Goal: Task Accomplishment & Management: Complete application form

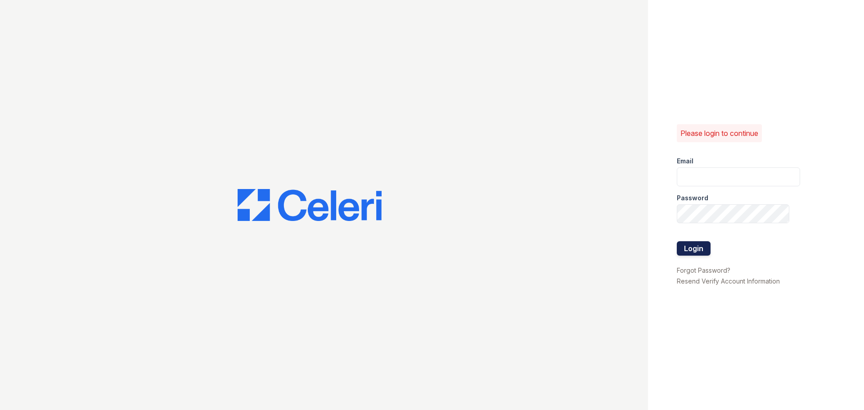
type input "[PERSON_NAME][EMAIL_ADDRESS][DOMAIN_NAME]"
click at [689, 246] on button "Login" at bounding box center [694, 248] width 34 height 14
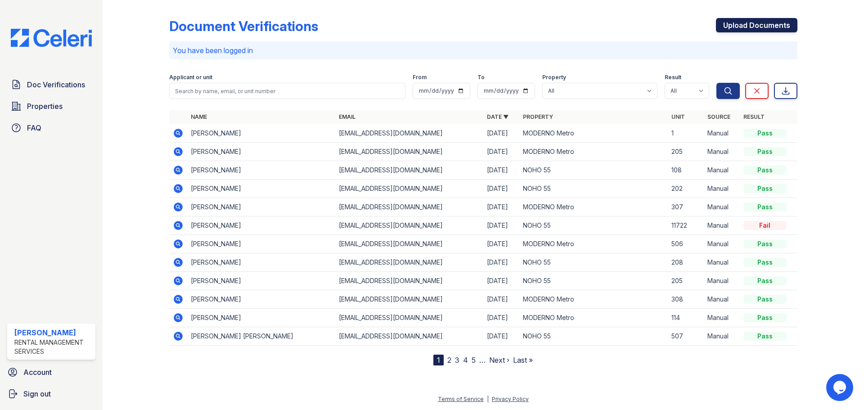
click at [780, 31] on link "Upload Documents" at bounding box center [756, 25] width 81 height 14
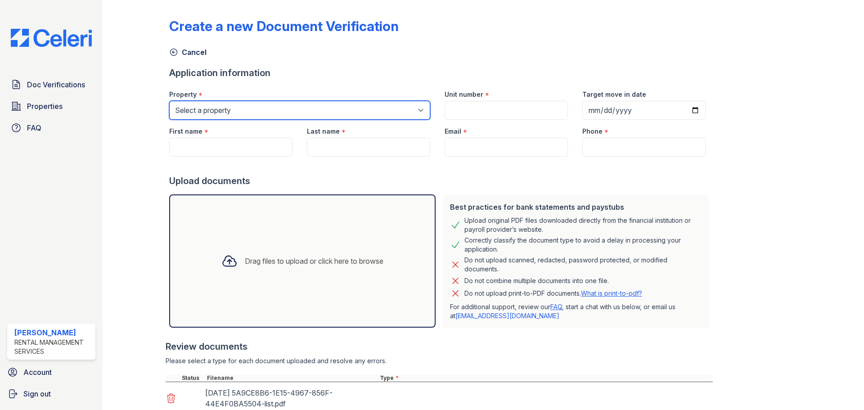
click at [224, 109] on select "Select a property MODERNO Metro NOHO 55" at bounding box center [299, 110] width 261 height 19
select select "45"
click at [169, 101] on select "Select a property MODERNO Metro NOHO 55" at bounding box center [299, 110] width 261 height 19
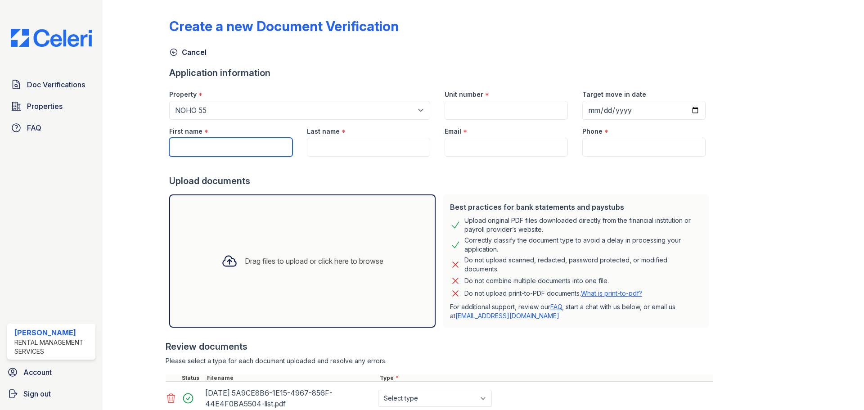
click at [205, 153] on input "First name" at bounding box center [230, 147] width 123 height 19
paste input "Vladyslav Yakushkin"
type input "Vladyslav"
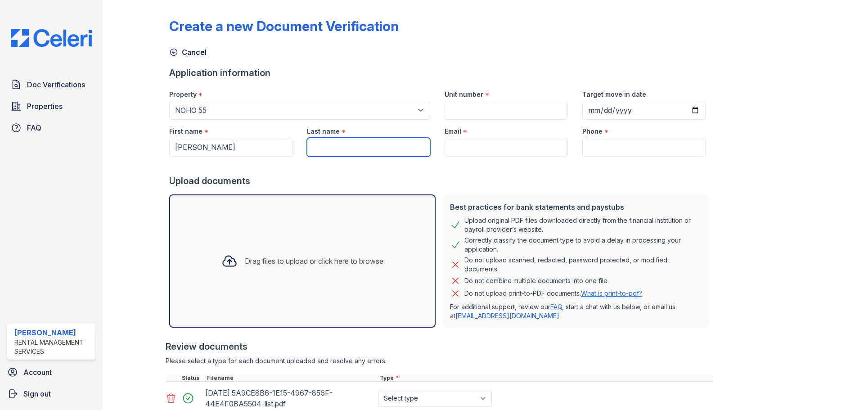
paste input "Yakushkin"
type input "Yakushkin"
type input "e"
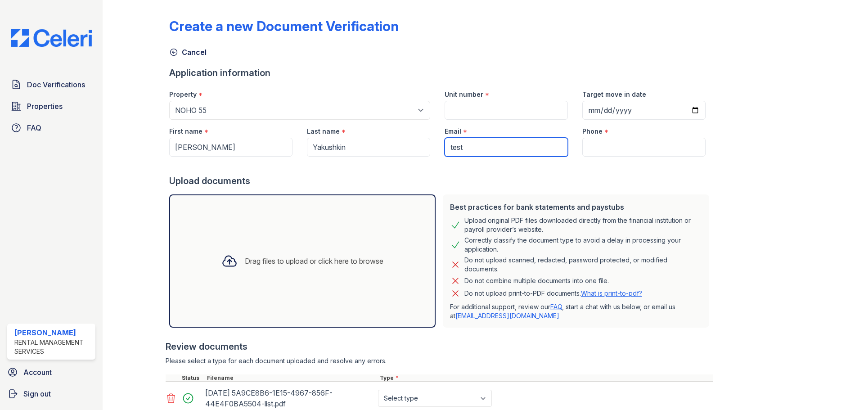
type input "test@test.com"
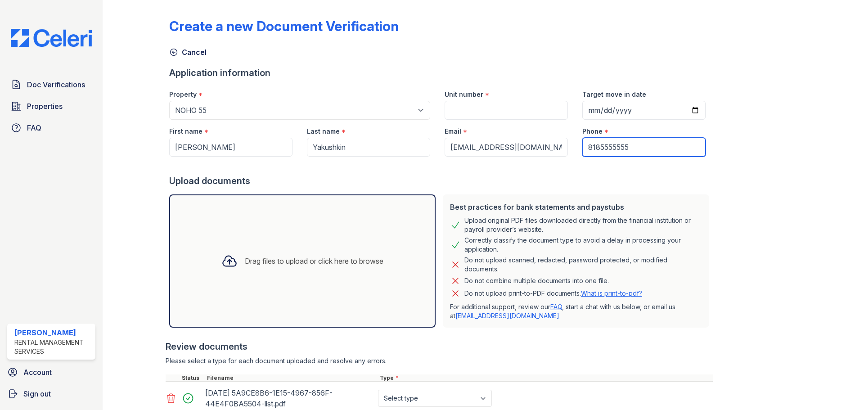
type input "8185555555"
click at [464, 118] on input "Unit number" at bounding box center [506, 110] width 123 height 19
type input "307"
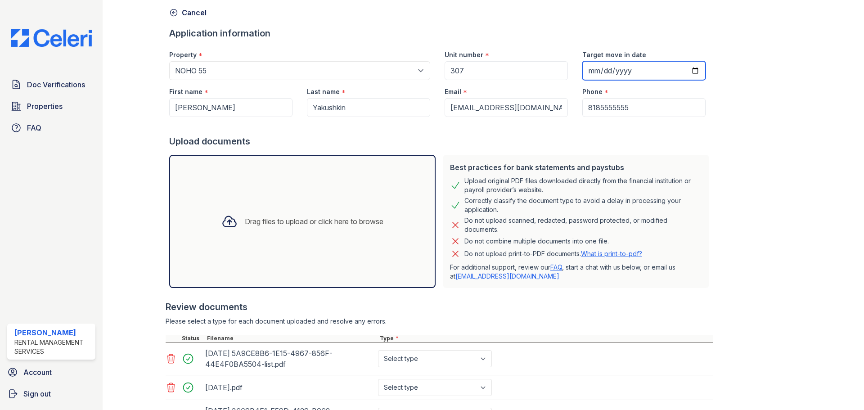
scroll to position [45, 0]
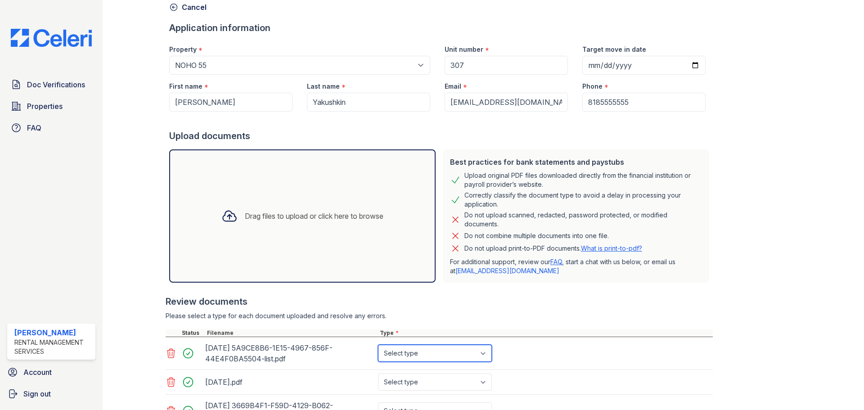
click at [430, 358] on select "Select type Paystub Bank Statement Offer Letter Tax Documents Benefit Award Let…" at bounding box center [435, 353] width 114 height 17
select select "bank_statement"
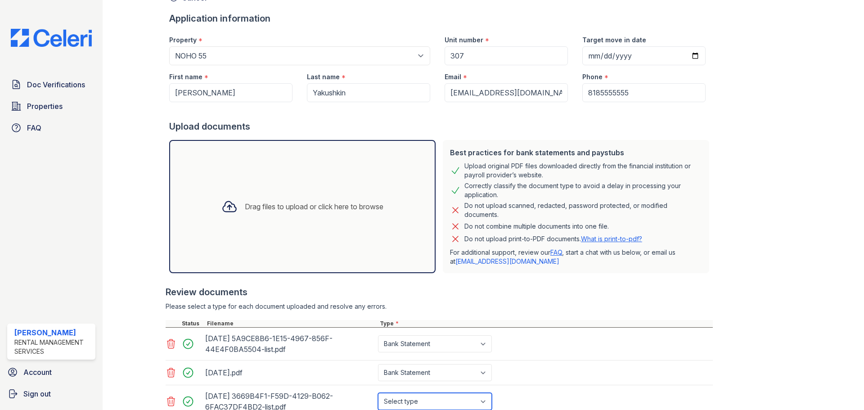
select select "bank_statement"
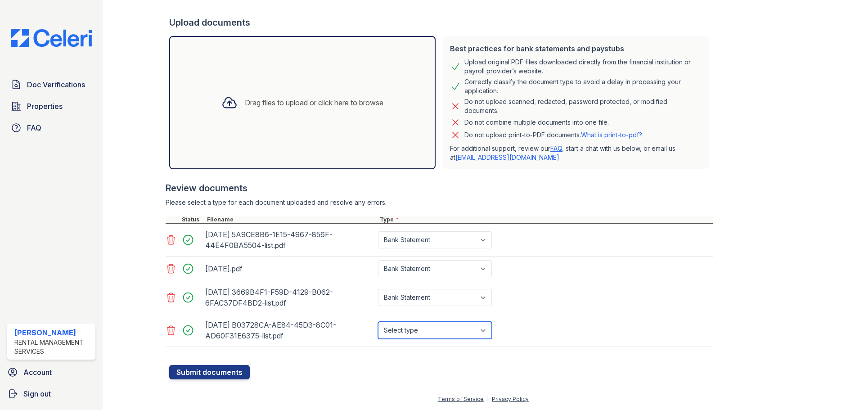
select select "bank_statement"
click at [169, 365] on button "Submit documents" at bounding box center [209, 372] width 81 height 14
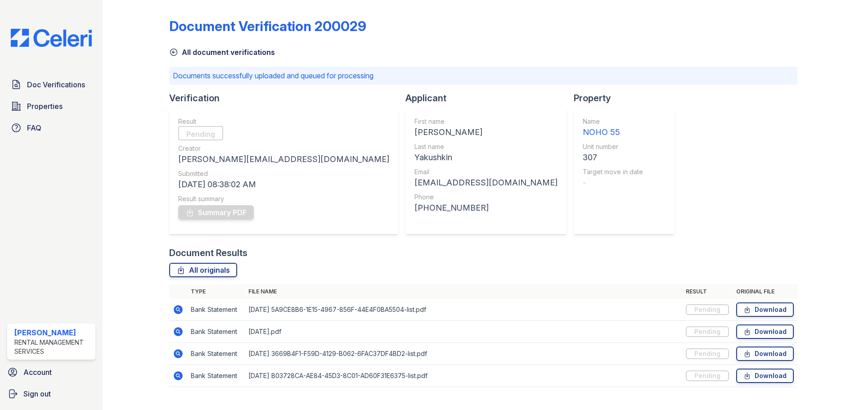
click at [604, 246] on div "Document Verification 200029 All document verifications Documents successfully …" at bounding box center [483, 200] width 628 height 392
click at [656, 202] on div "Document Verification 200029 All document verifications Documents successfully …" at bounding box center [483, 200] width 628 height 392
